Goal: Information Seeking & Learning: Learn about a topic

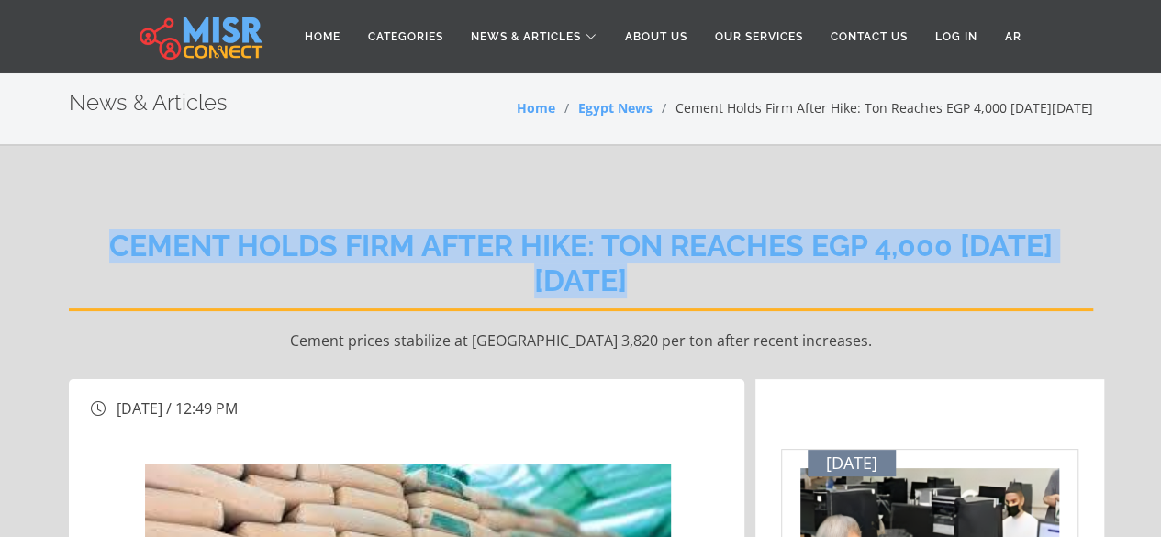
click at [192, 249] on h2 "Cement Holds Firm After Hike: Ton Reaches EGP 4,000 [DATE][DATE]" at bounding box center [581, 270] width 1024 height 83
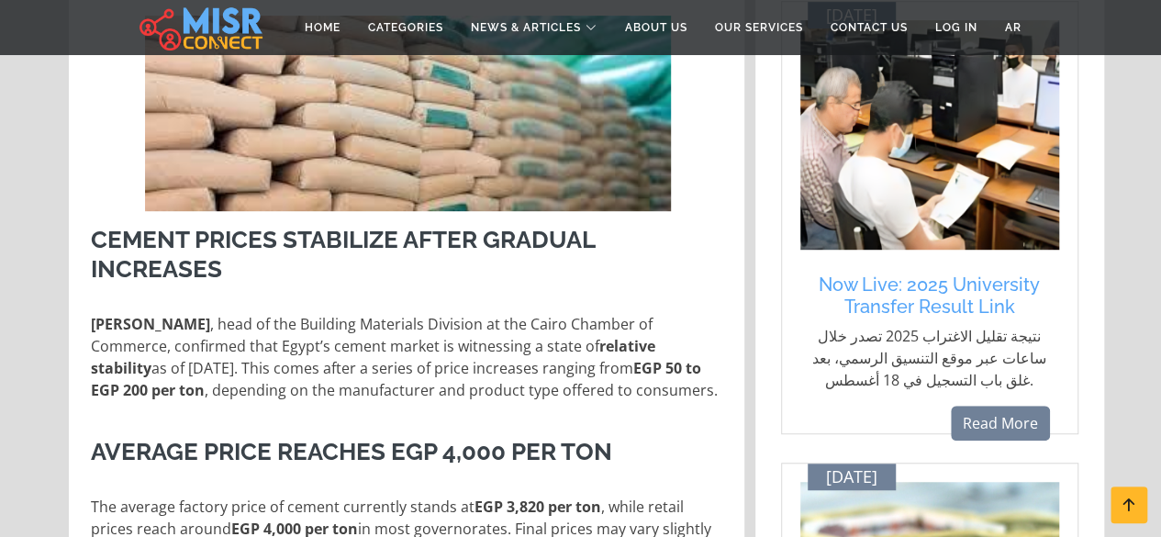
scroll to position [449, 0]
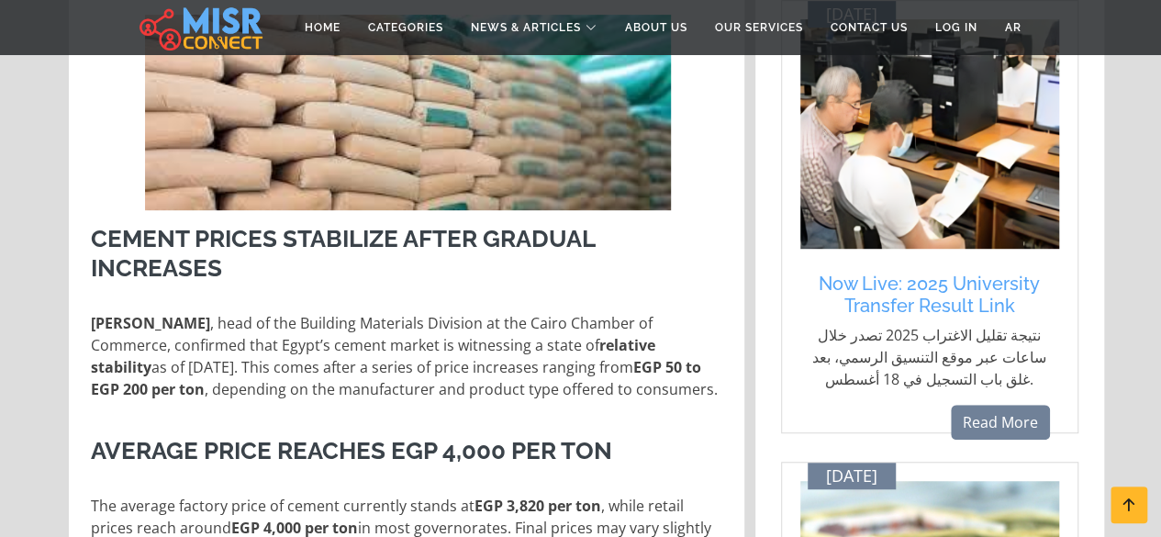
click at [100, 249] on h3 "Cement Prices Stabilize After Gradual Increases" at bounding box center [408, 253] width 635 height 57
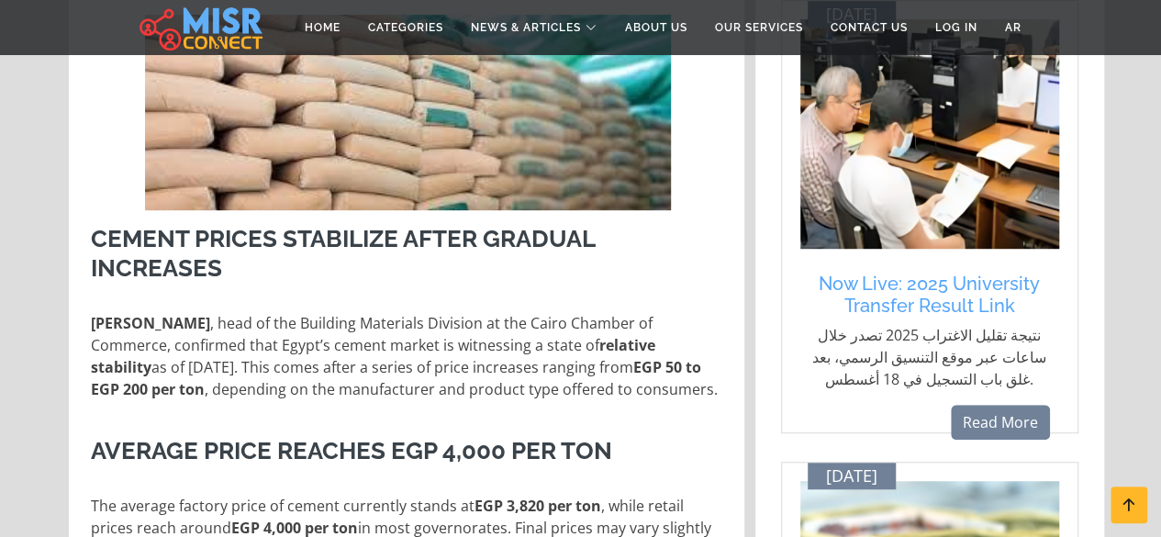
click at [124, 230] on h3 "Cement Prices Stabilize After Gradual Increases" at bounding box center [408, 253] width 635 height 57
click at [131, 249] on h3 "Cement Prices Stabilize After Gradual Increases" at bounding box center [408, 253] width 635 height 57
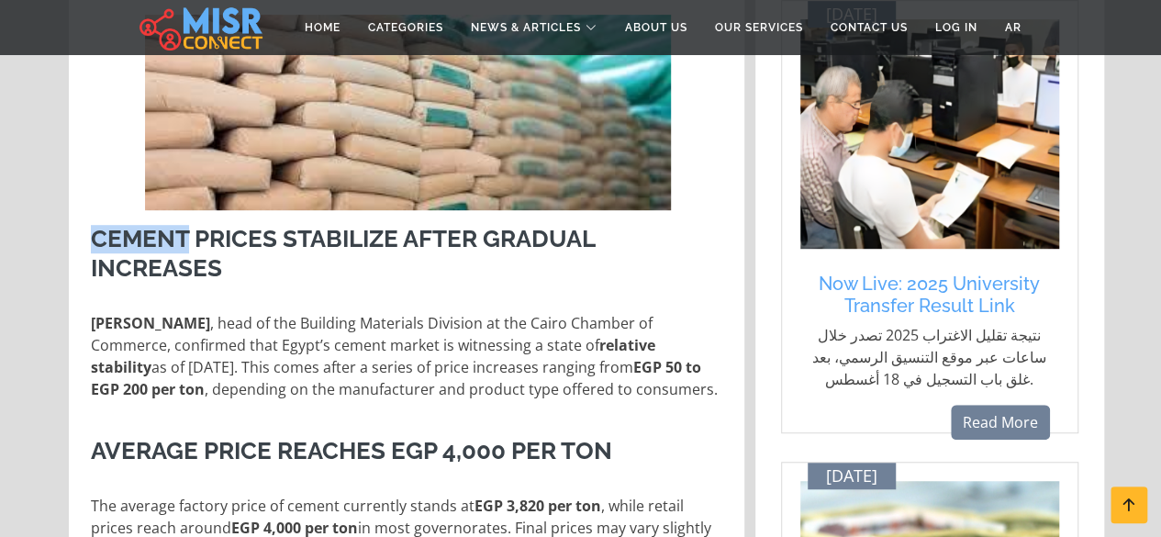
click at [131, 249] on h3 "Cement Prices Stabilize After Gradual Increases" at bounding box center [408, 253] width 635 height 57
click at [129, 234] on h3 "Cement Prices Stabilize After Gradual Increases" at bounding box center [408, 253] width 635 height 57
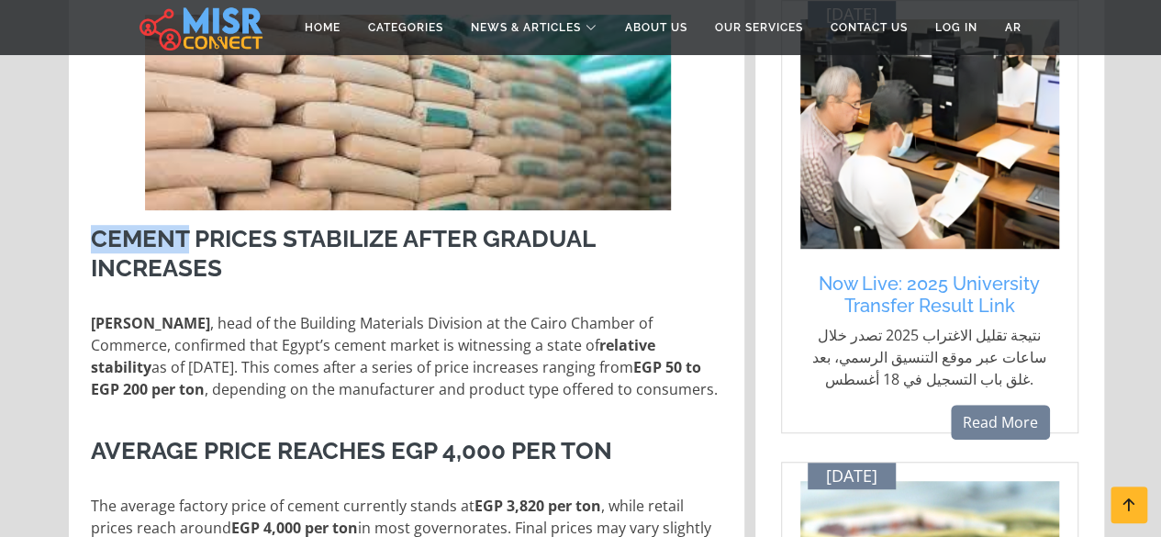
click at [129, 234] on h3 "Cement Prices Stabilize After Gradual Increases" at bounding box center [408, 253] width 635 height 57
click at [253, 275] on h3 "Cement Prices Stabilize After Gradual Increases" at bounding box center [408, 253] width 635 height 57
click at [169, 241] on h3 "Cement Prices Stabilize After Gradual Increases" at bounding box center [408, 253] width 635 height 57
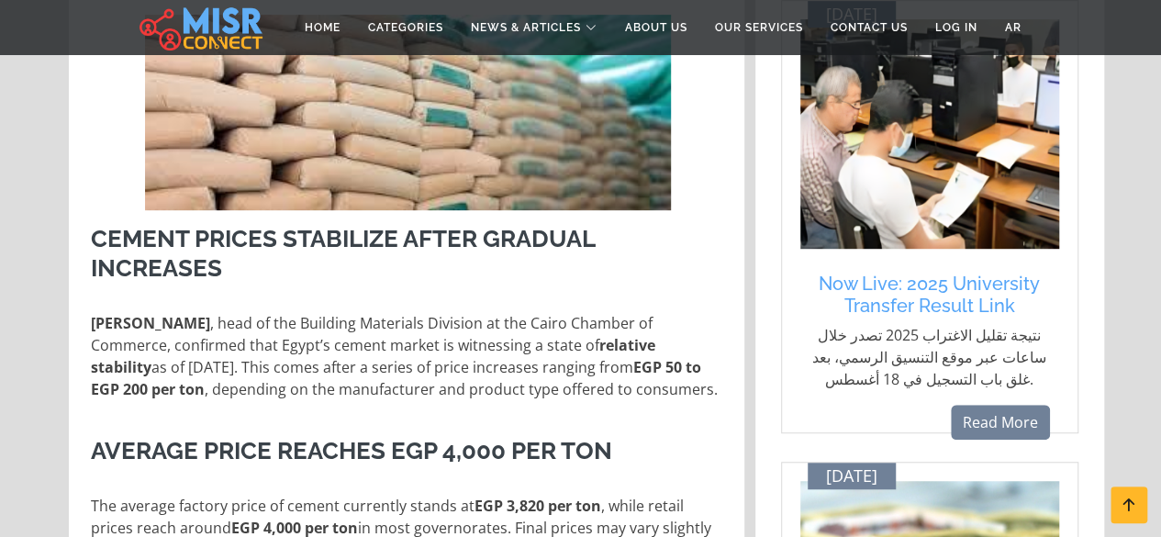
click at [169, 241] on h3 "Cement Prices Stabilize After Gradual Increases" at bounding box center [408, 253] width 635 height 57
click at [316, 276] on h3 "Cement Prices Stabilize After Gradual Increases" at bounding box center [408, 253] width 635 height 57
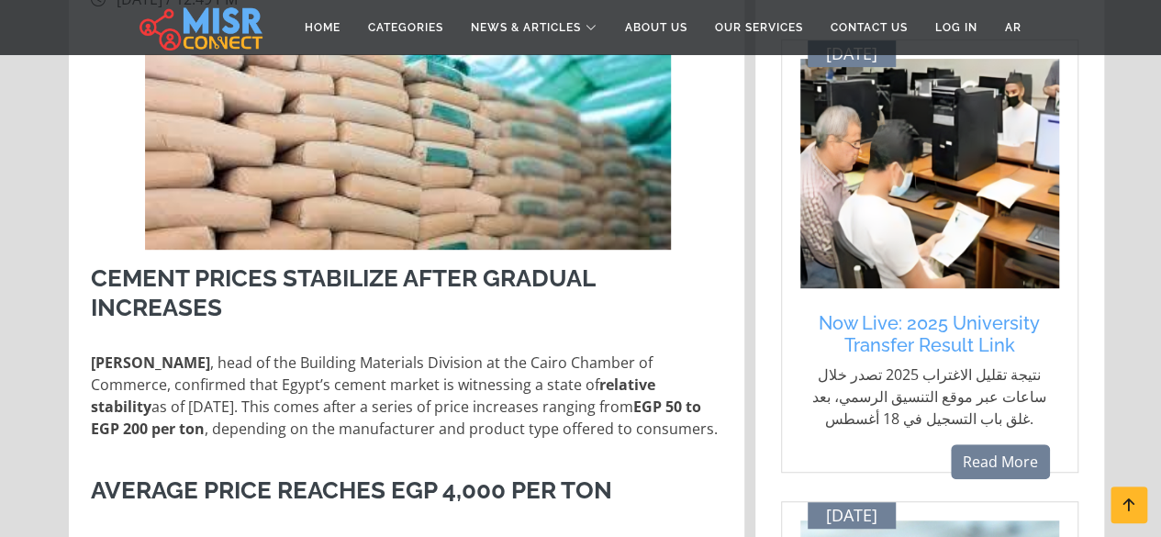
scroll to position [392, 0]
